Goal: Navigation & Orientation: Find specific page/section

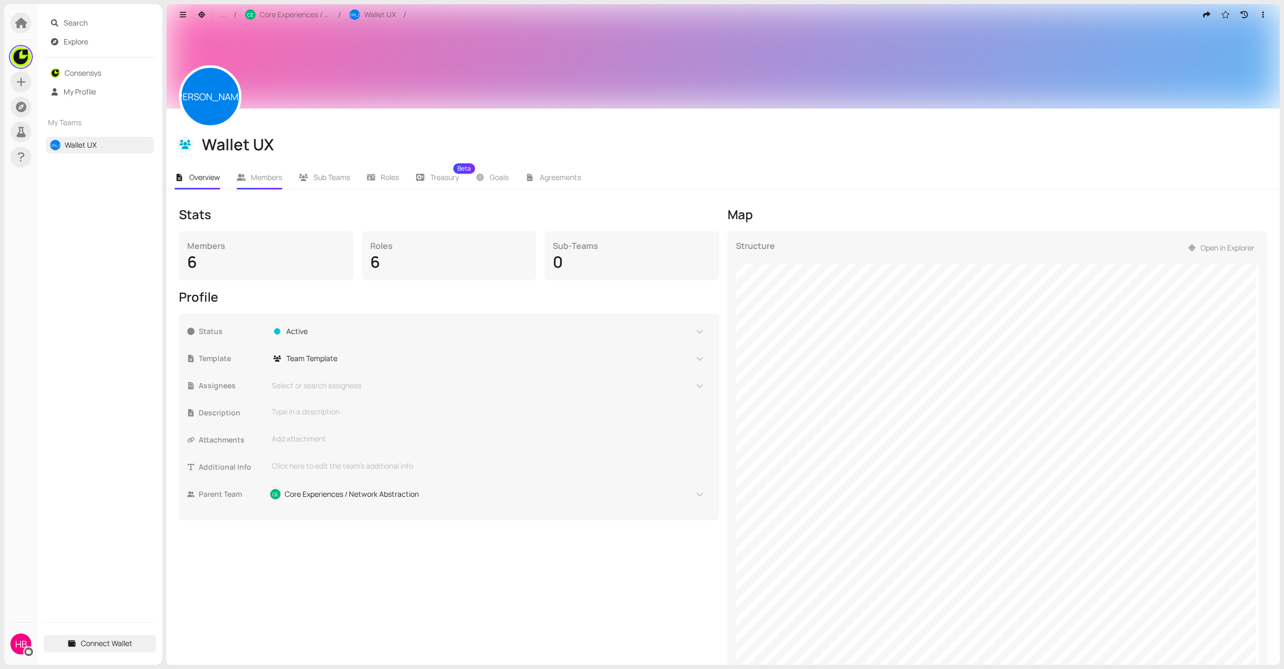
click at [252, 171] on li "Members" at bounding box center [259, 177] width 63 height 24
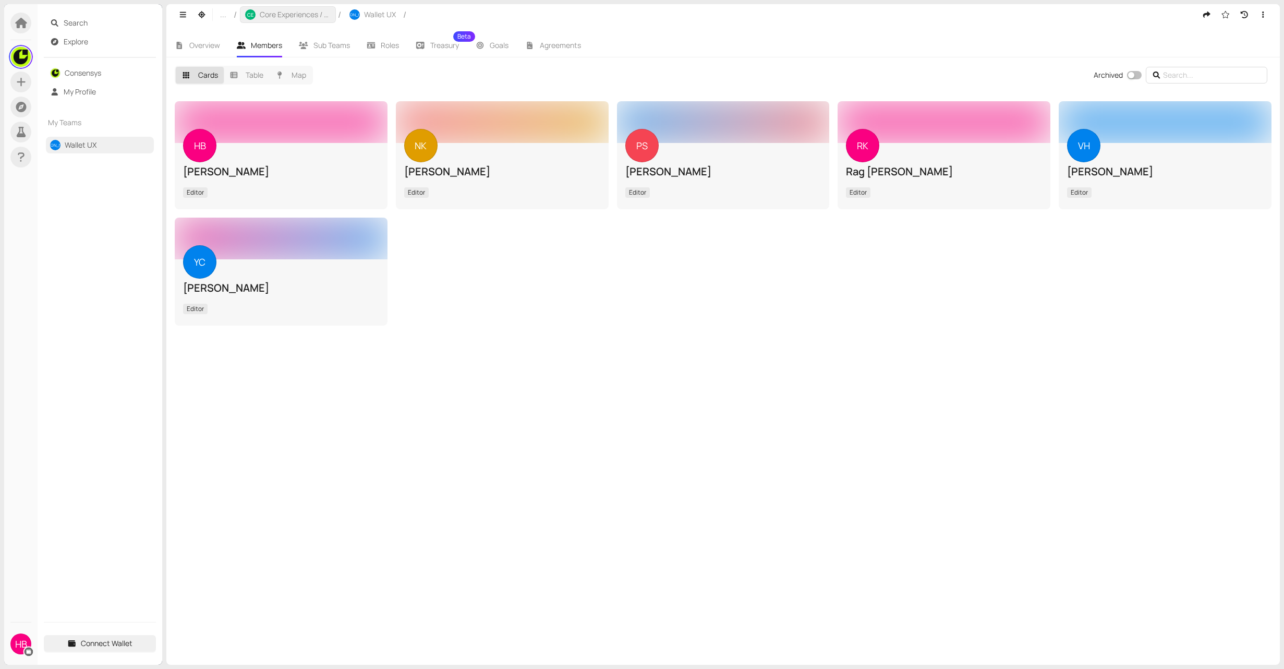
click at [315, 16] on span "Core Experiences / Network Abstraction" at bounding box center [295, 14] width 71 height 11
